Goal: Task Accomplishment & Management: Use online tool/utility

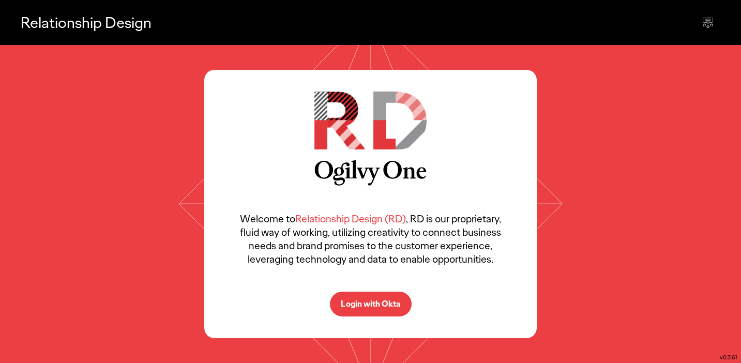
click at [365, 312] on button "Login with Okta" at bounding box center [371, 304] width 82 height 25
click at [368, 302] on p "Login with Okta" at bounding box center [371, 304] width 60 height 8
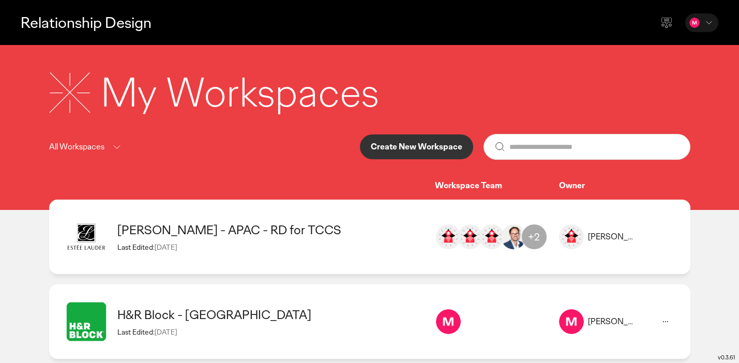
click at [435, 149] on p "Create New Workspace" at bounding box center [416, 147] width 91 height 8
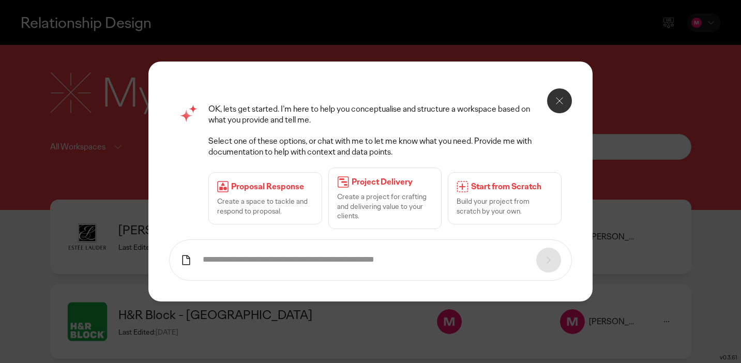
click at [485, 195] on div "Start from Scratch Build your project from scratch by your own." at bounding box center [505, 198] width 114 height 52
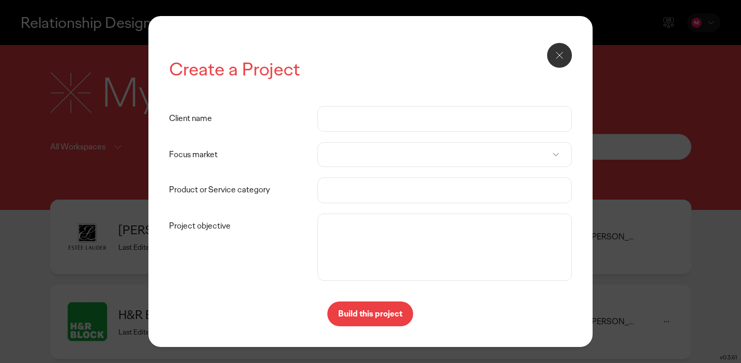
click at [561, 57] on icon at bounding box center [559, 55] width 12 height 12
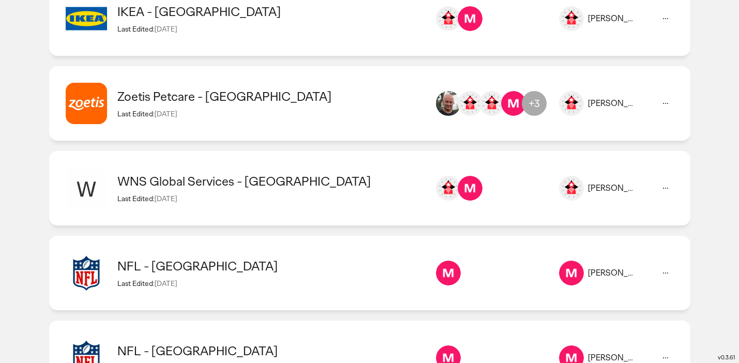
scroll to position [780, 0]
